Goal: Information Seeking & Learning: Learn about a topic

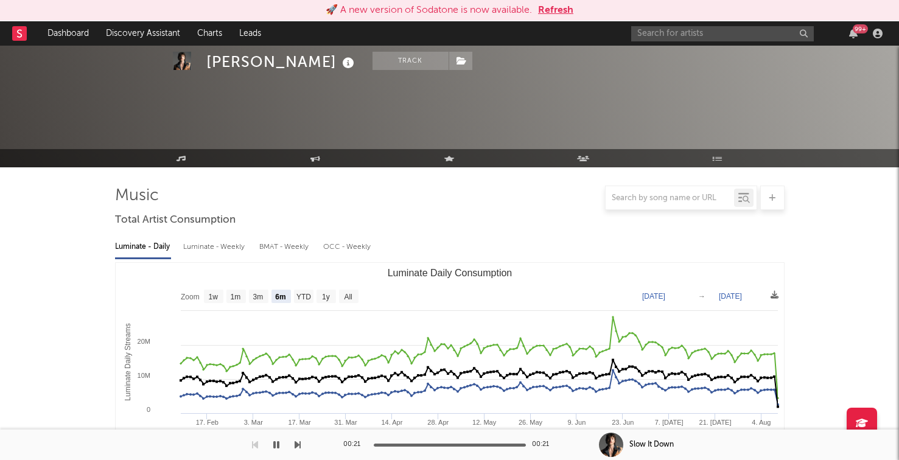
select select "6m"
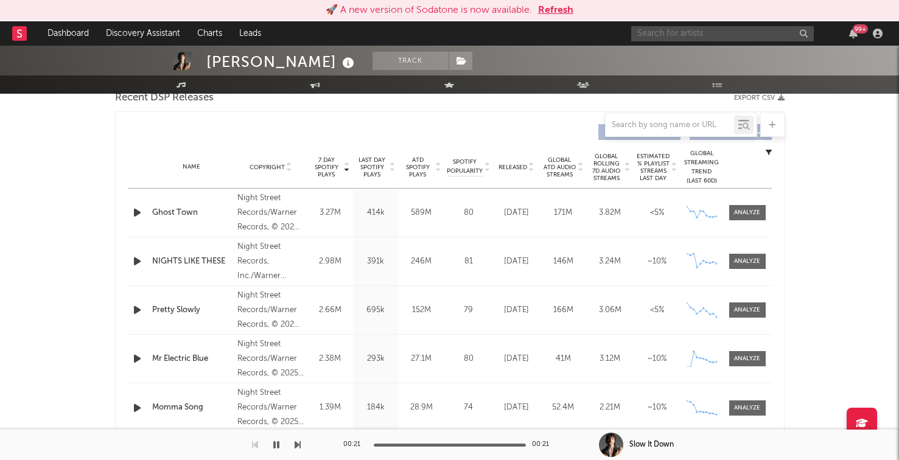
click at [667, 29] on input "text" at bounding box center [722, 33] width 183 height 15
paste input "SheLovesMeechie"
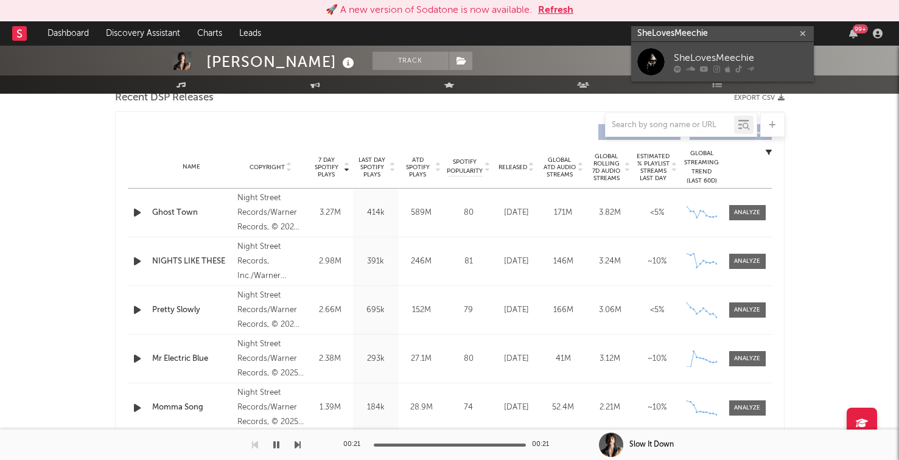
type input "SheLovesMeechie"
click at [676, 51] on div "SheLovesMeechie" at bounding box center [741, 57] width 134 height 15
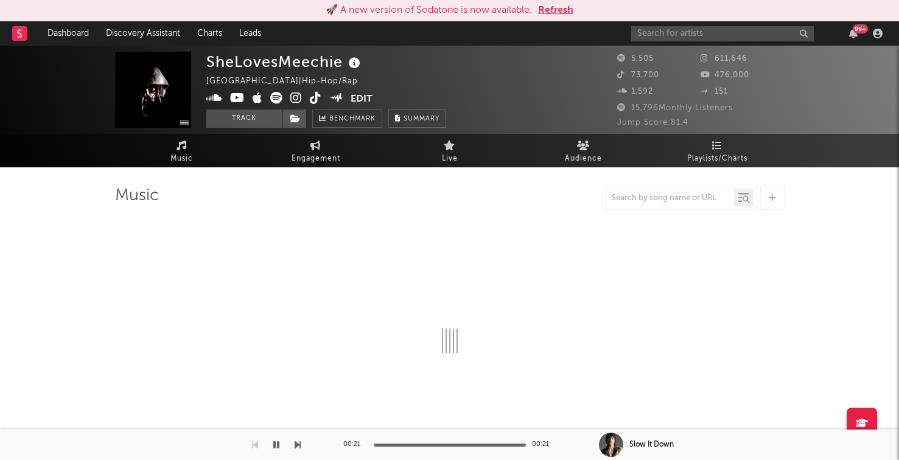
select select "6m"
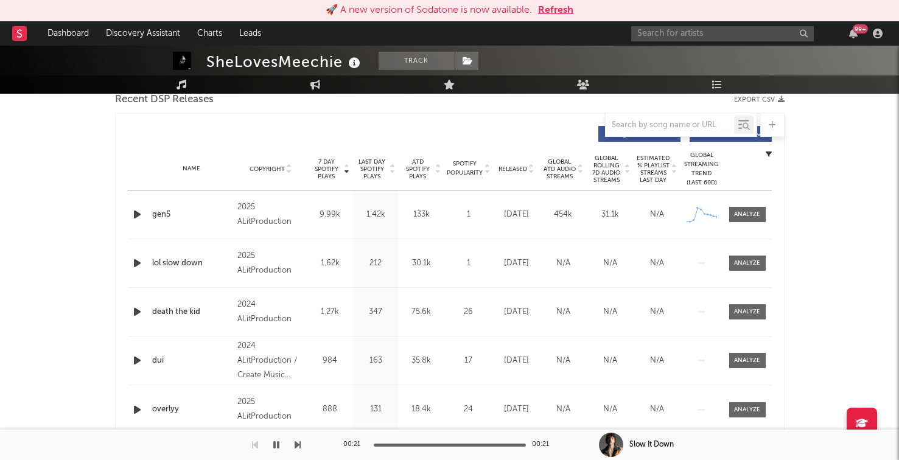
scroll to position [425, 0]
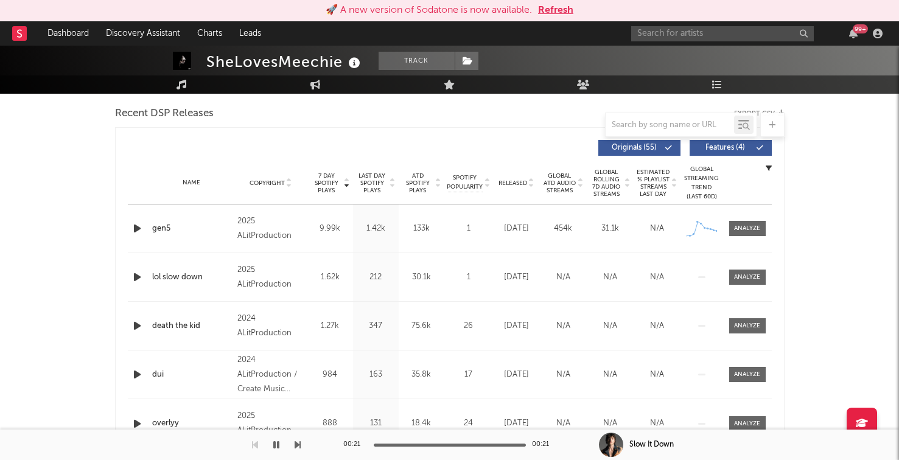
click at [134, 223] on icon "button" at bounding box center [137, 228] width 13 height 15
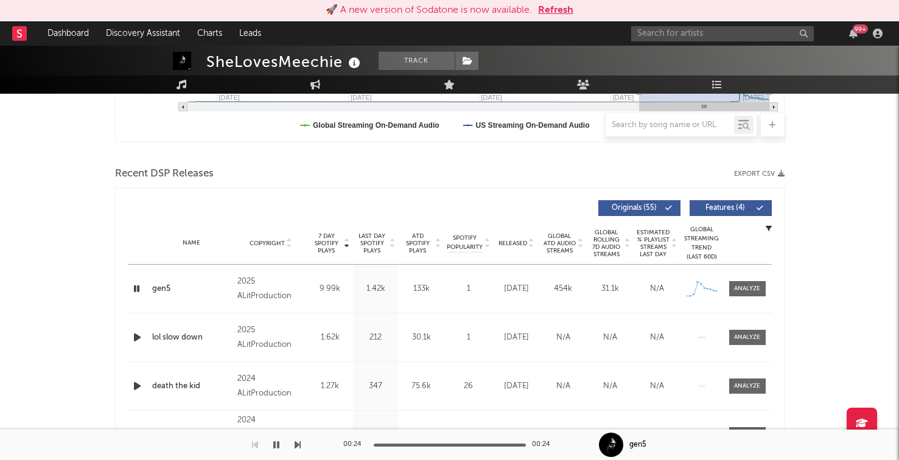
scroll to position [0, 0]
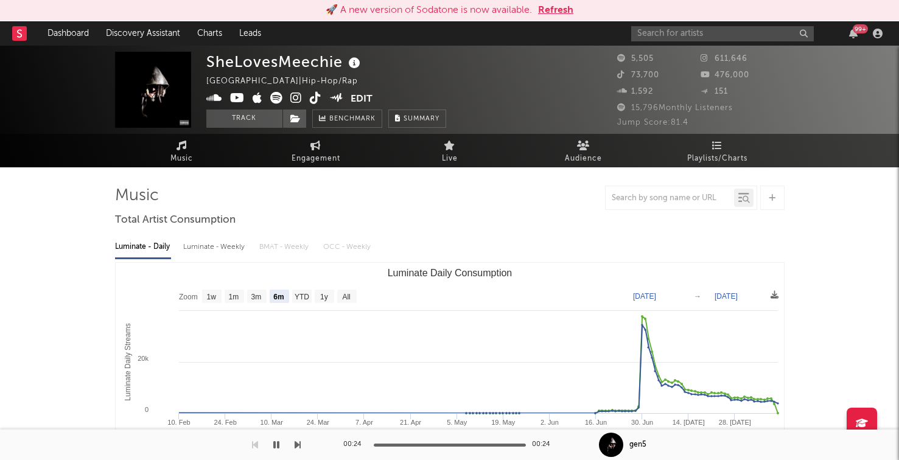
click at [220, 245] on div "Luminate - Weekly" at bounding box center [215, 247] width 64 height 21
select select "6m"
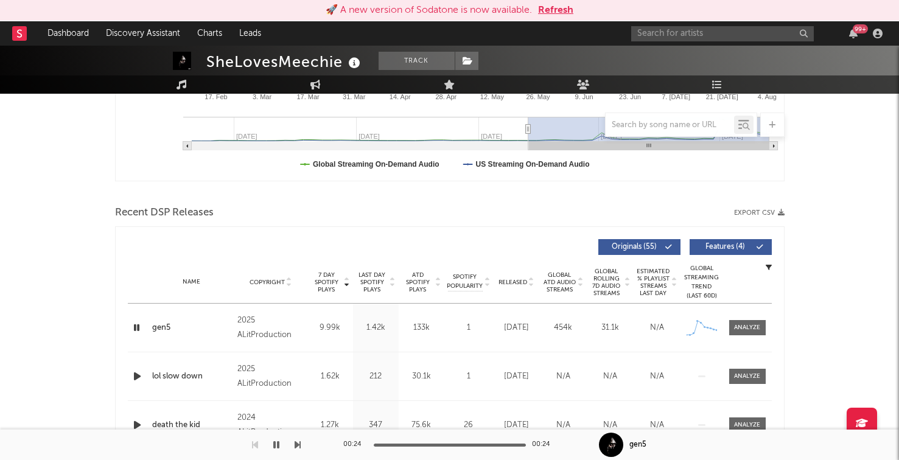
scroll to position [328, 0]
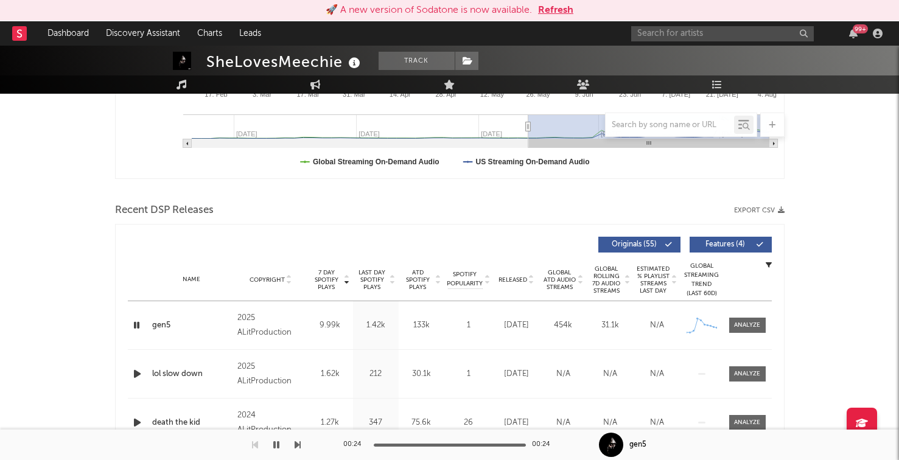
click at [515, 283] on span "Released" at bounding box center [512, 279] width 29 height 7
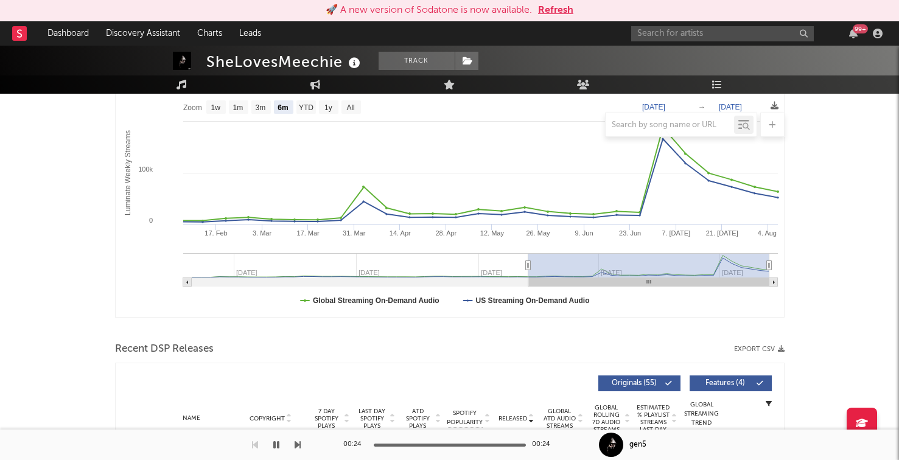
scroll to position [92, 0]
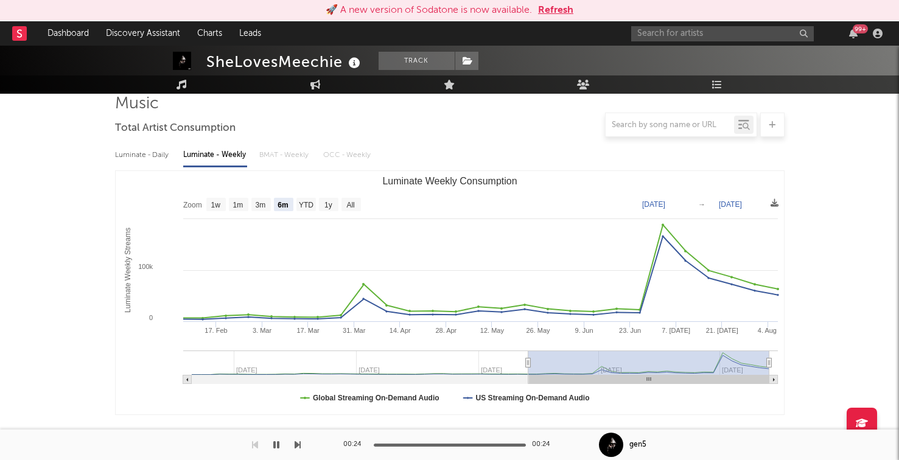
click at [165, 156] on div "Luminate - Daily" at bounding box center [143, 155] width 56 height 21
select select "6m"
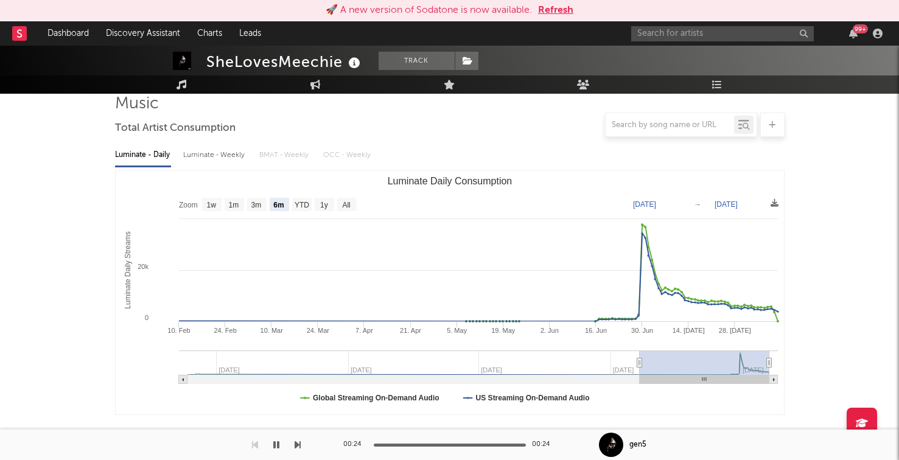
click at [215, 156] on div "Luminate - Weekly" at bounding box center [215, 155] width 64 height 21
select select "6m"
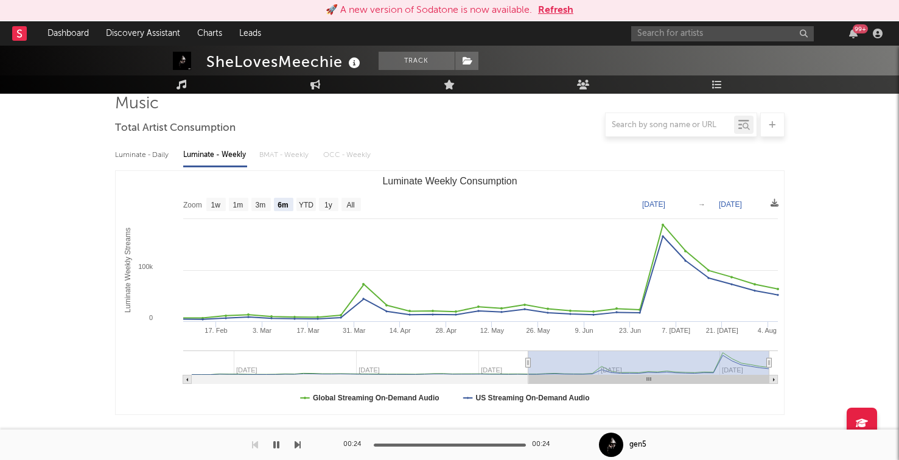
click at [138, 157] on div "Luminate - Daily" at bounding box center [143, 155] width 56 height 21
select select "6m"
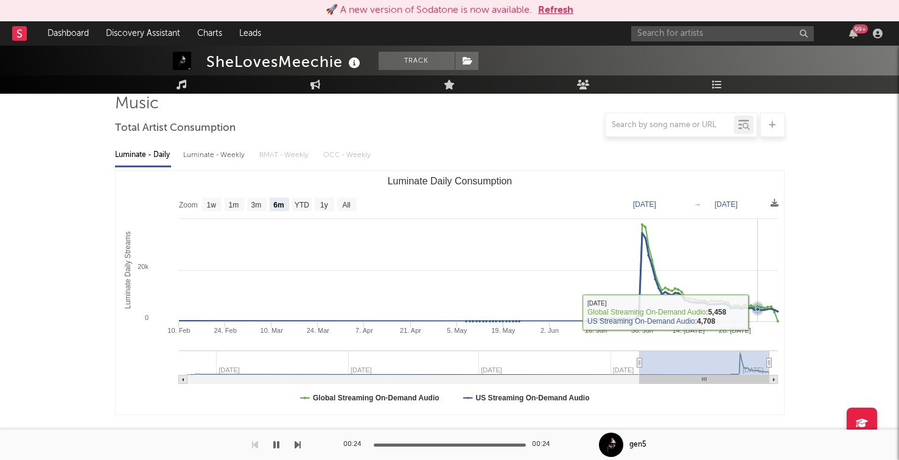
click at [757, 312] on icon "Luminate Daily Consumption" at bounding box center [757, 309] width 12 height 12
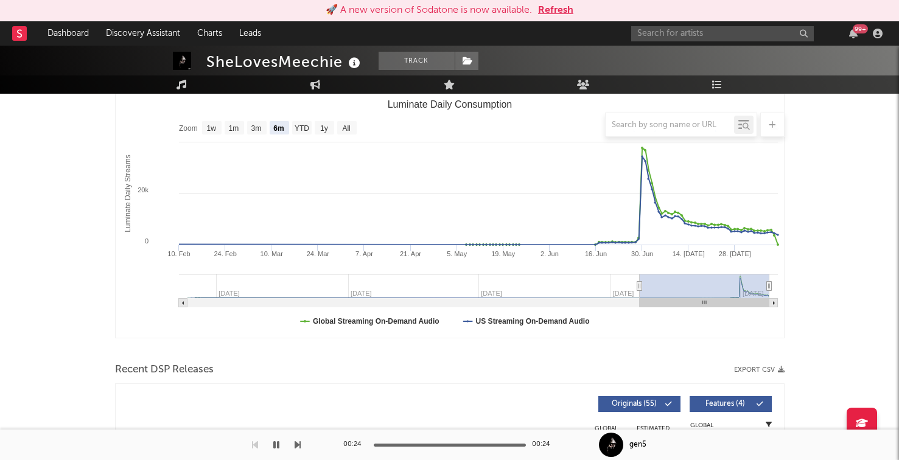
scroll to position [0, 0]
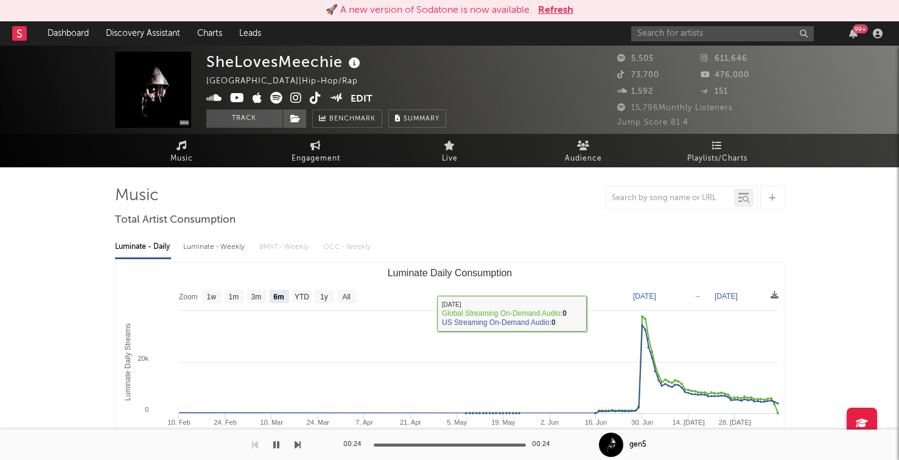
click at [193, 245] on div "Luminate - Weekly" at bounding box center [215, 247] width 64 height 21
select select "6m"
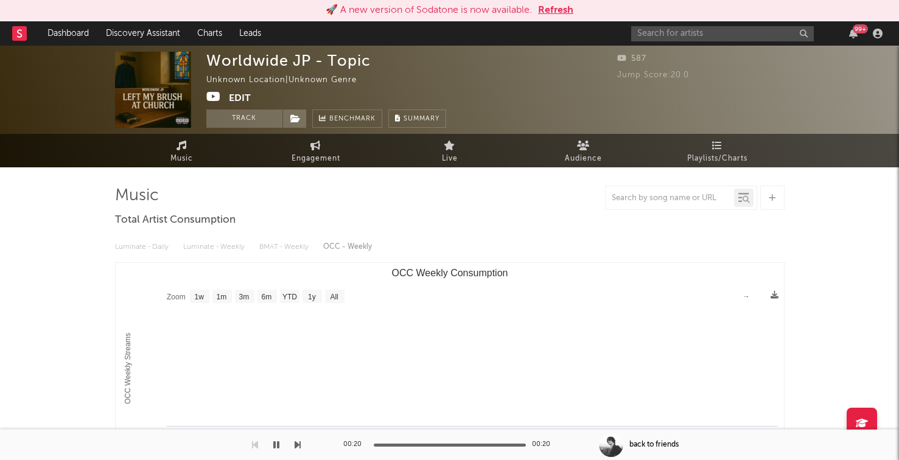
select select "1w"
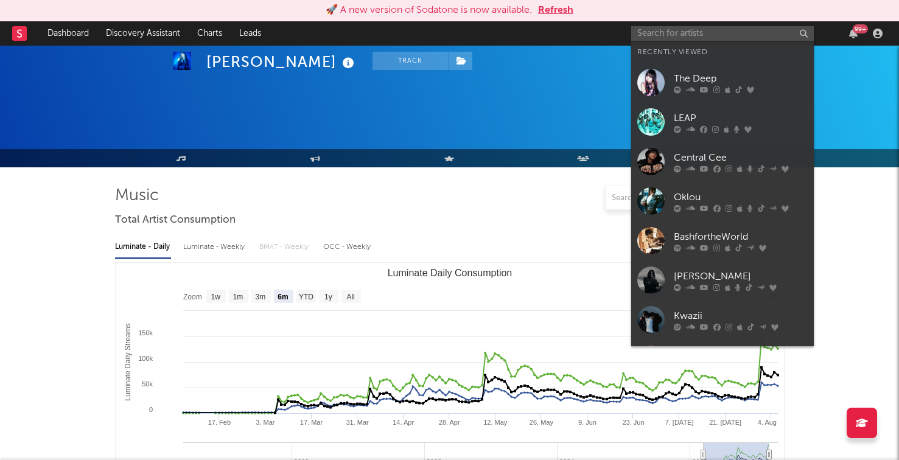
select select "6m"
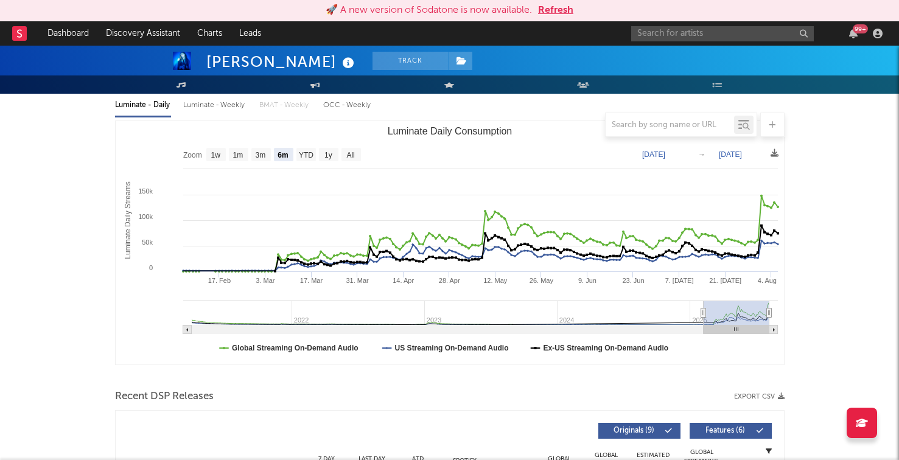
scroll to position [62, 0]
